Goal: Information Seeking & Learning: Learn about a topic

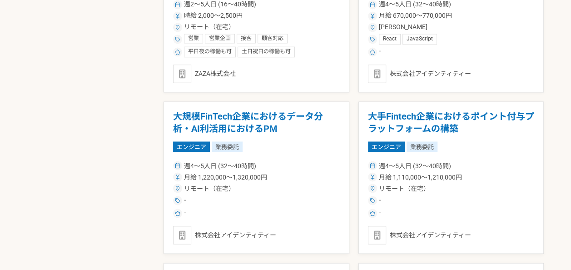
scroll to position [908, 0]
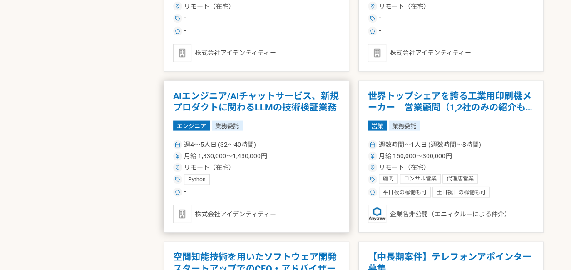
click at [306, 121] on div "エンジニア 業務委託" at bounding box center [256, 126] width 167 height 10
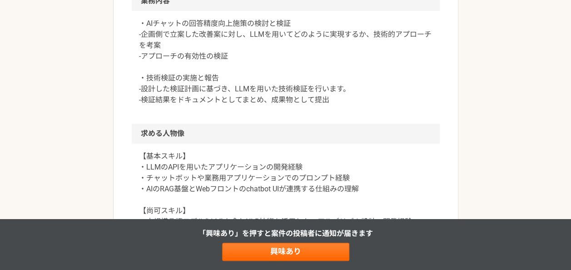
scroll to position [545, 0]
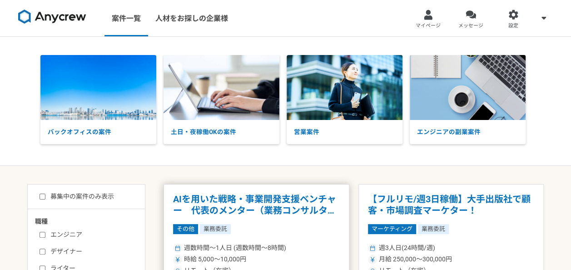
click at [270, 198] on h1 "AIを用いた戦略・事業開発支援ベンチャー　代表のメンター（業務コンサルタント）" at bounding box center [256, 204] width 167 height 23
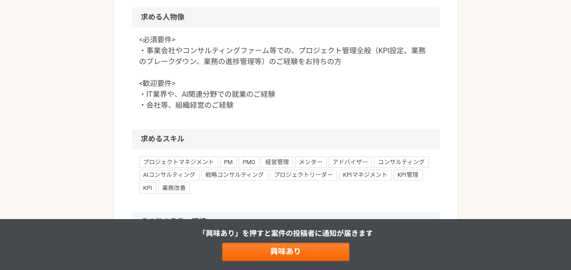
scroll to position [726, 0]
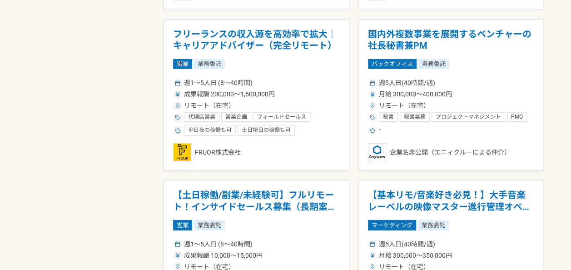
scroll to position [1634, 0]
